Goal: Navigation & Orientation: Find specific page/section

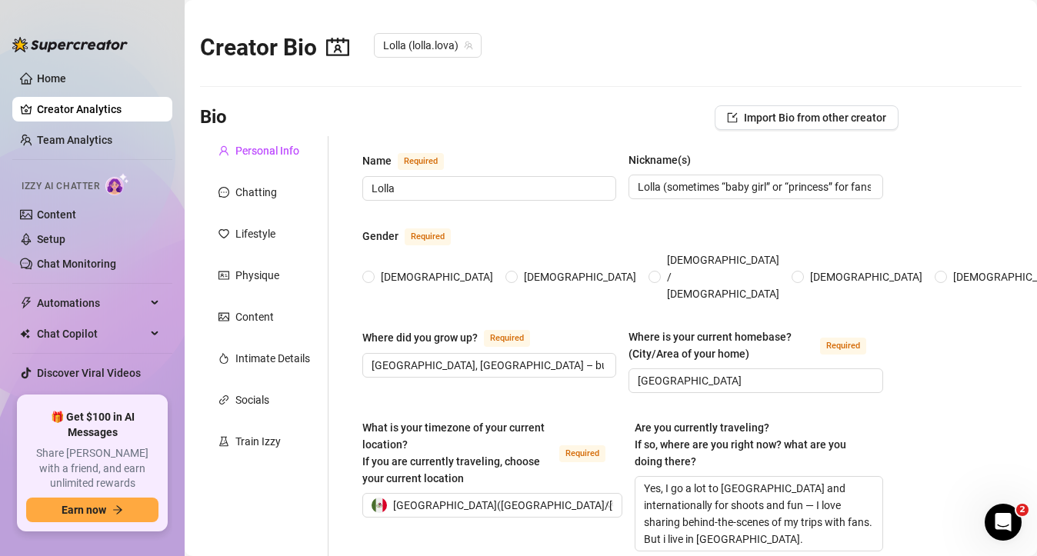
radio input "true"
type input "[DATE]"
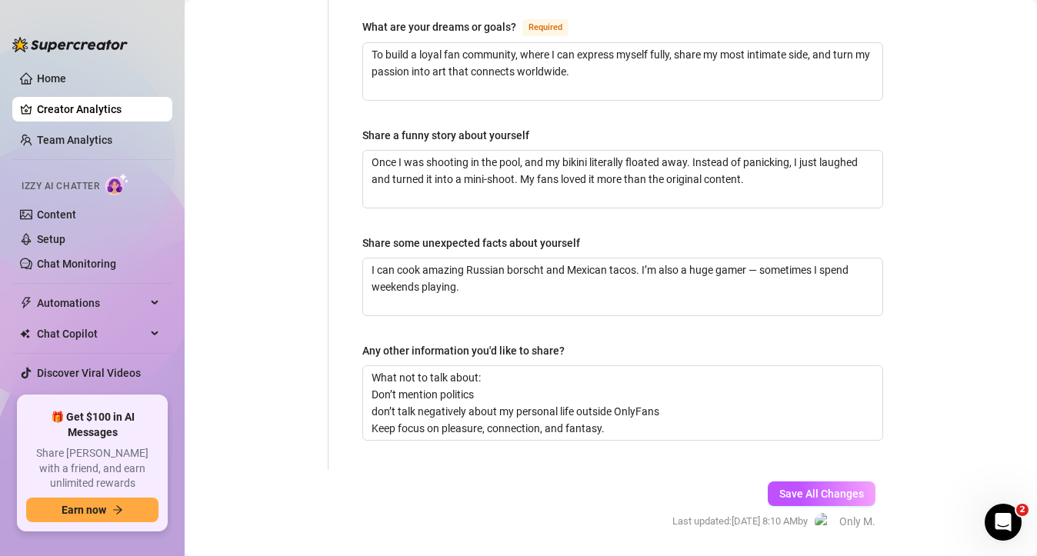
scroll to position [1072, 0]
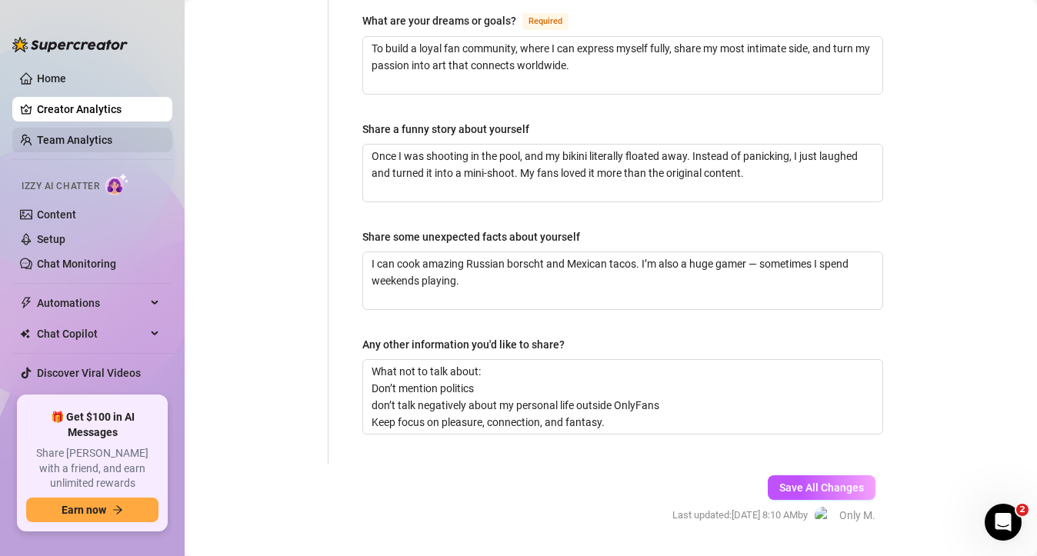
click at [112, 145] on link "Team Analytics" at bounding box center [74, 140] width 75 height 12
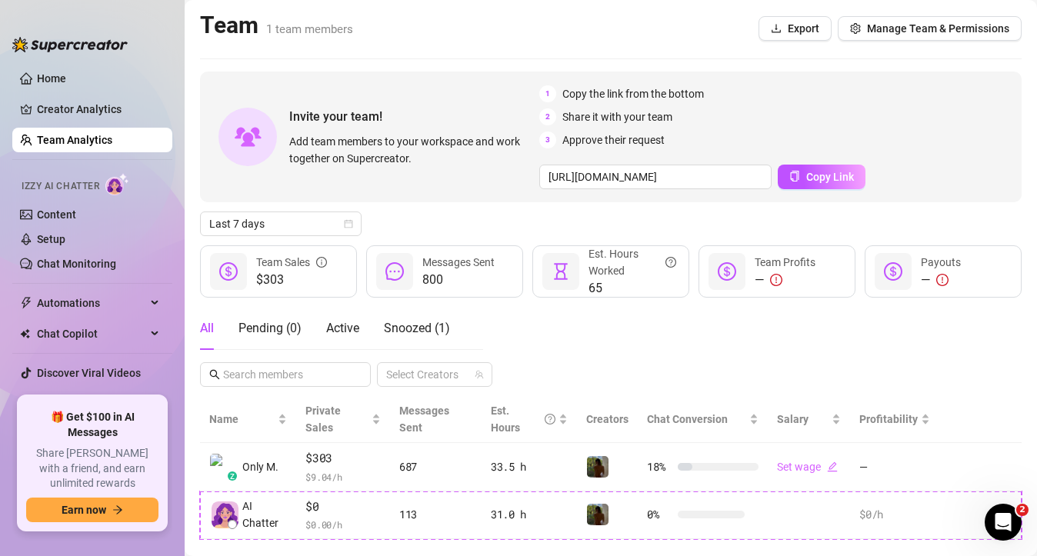
scroll to position [29, 0]
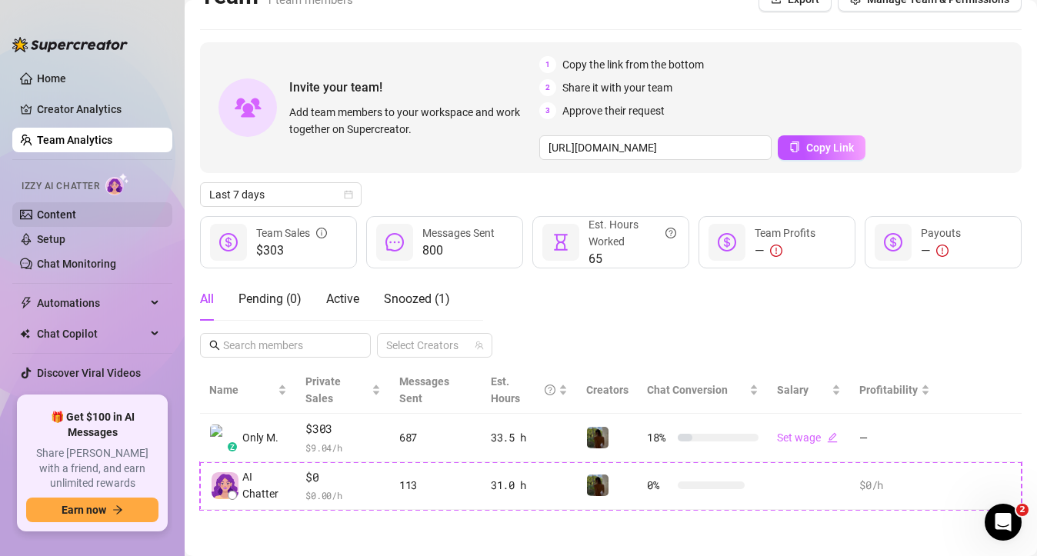
click at [76, 220] on link "Content" at bounding box center [56, 214] width 39 height 12
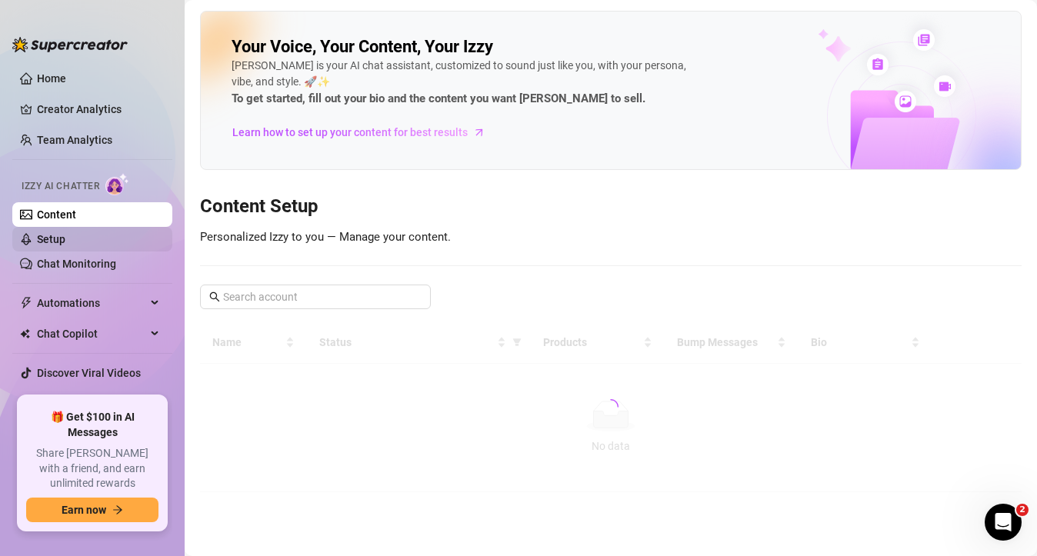
click at [65, 243] on link "Setup" at bounding box center [51, 239] width 28 height 12
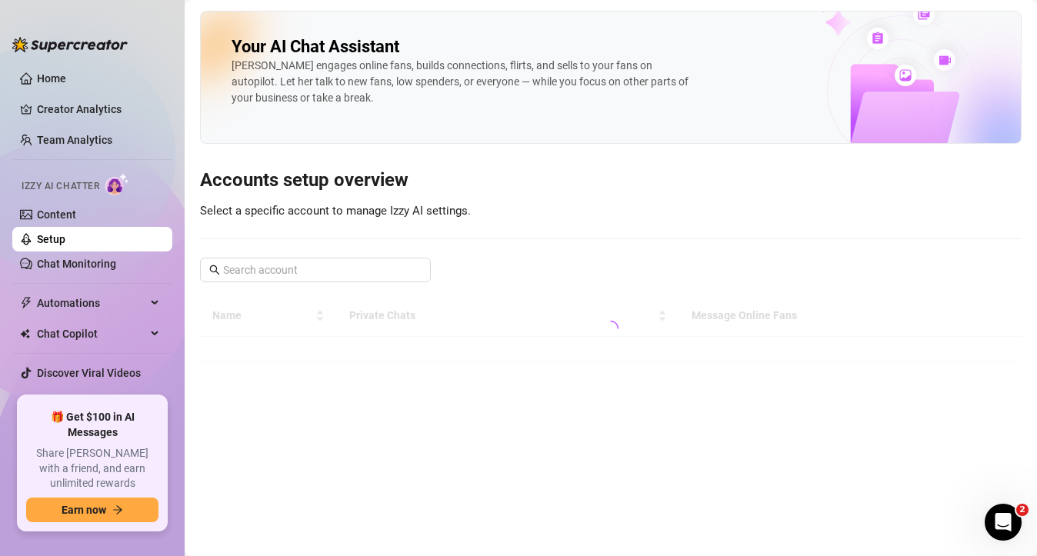
click at [74, 276] on ul "Home Creator Analytics Team Analytics Izzy AI Chatter Content Setup Chat Monito…" at bounding box center [92, 225] width 160 height 330
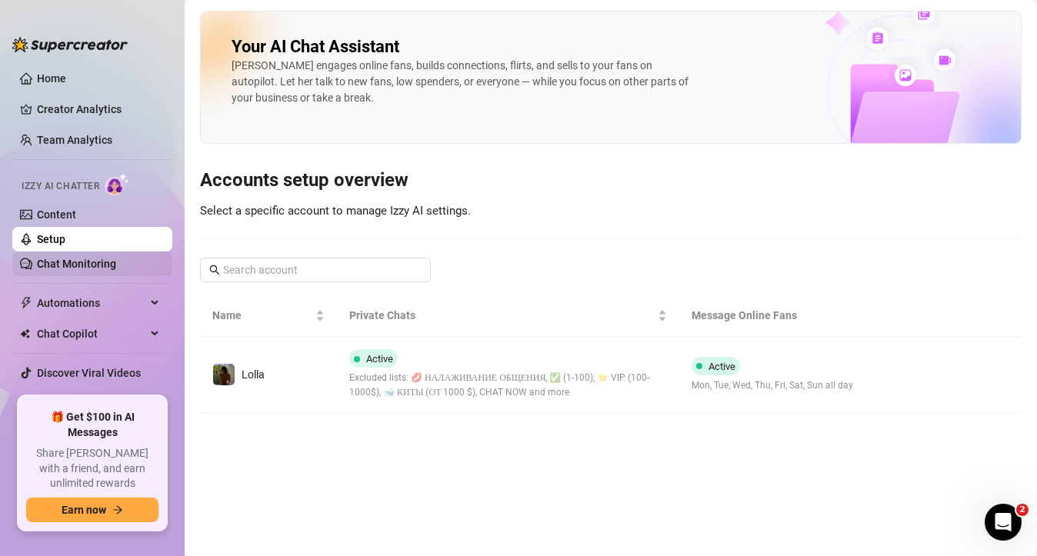
click at [104, 265] on link "Chat Monitoring" at bounding box center [76, 264] width 79 height 12
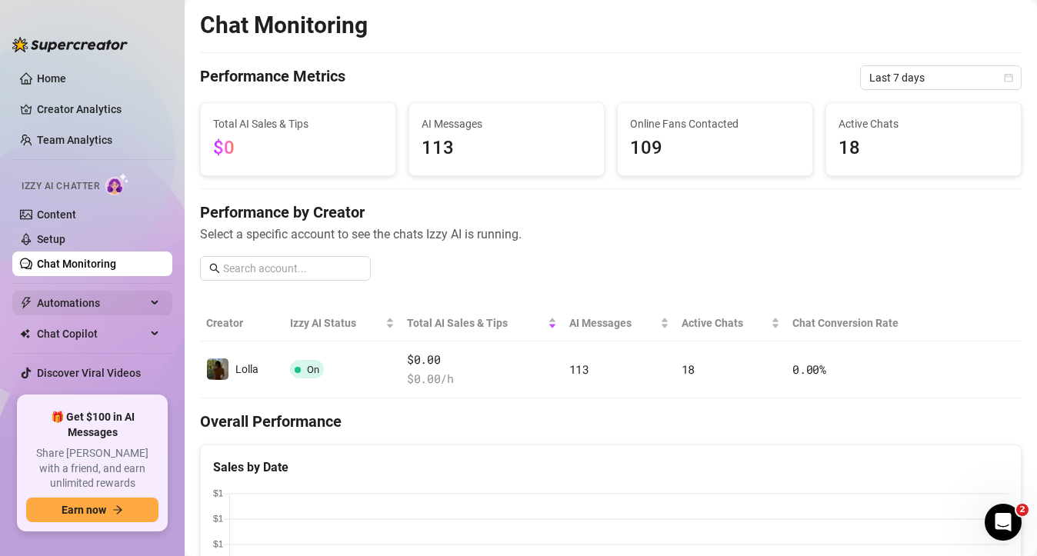
click at [75, 306] on span "Automations" at bounding box center [91, 303] width 109 height 25
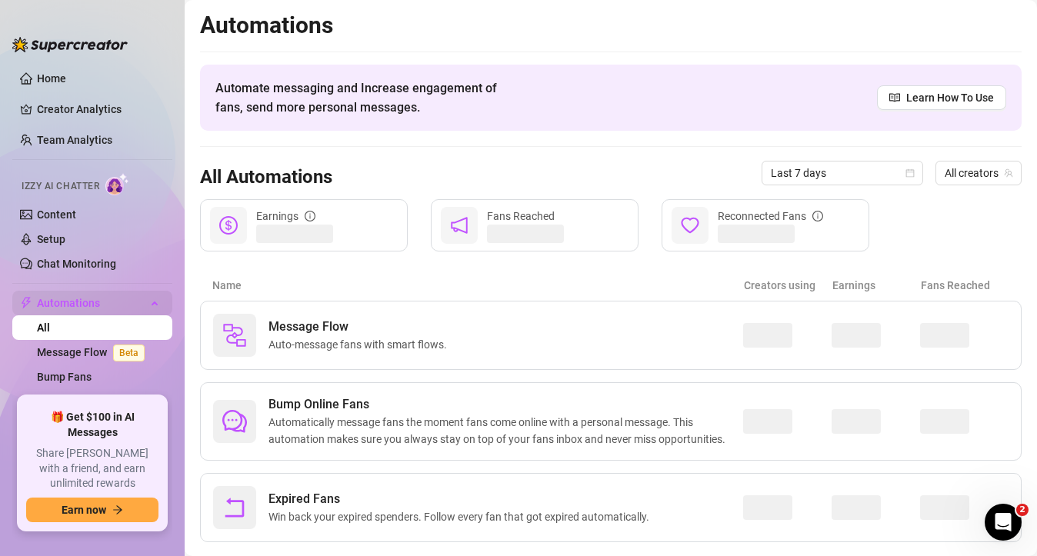
click at [93, 298] on span "Automations" at bounding box center [91, 303] width 109 height 25
